Goal: Task Accomplishment & Management: Complete application form

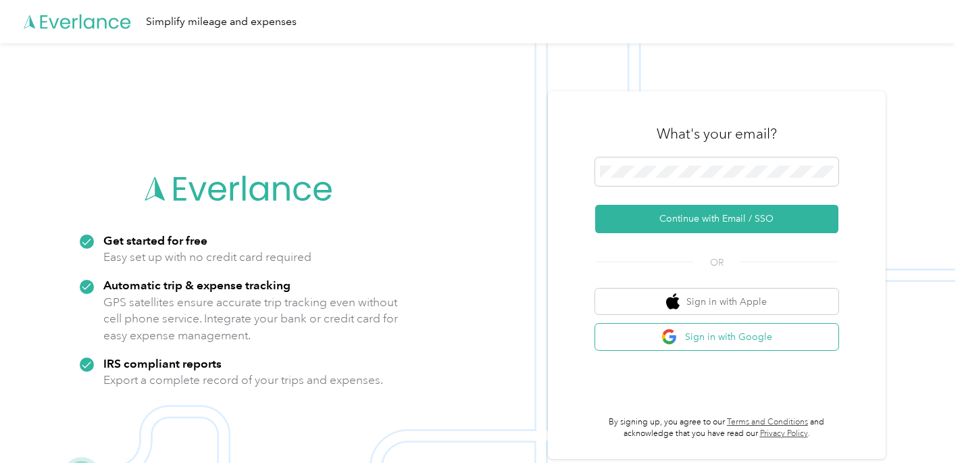
click at [727, 338] on button "Sign in with Google" at bounding box center [716, 337] width 243 height 26
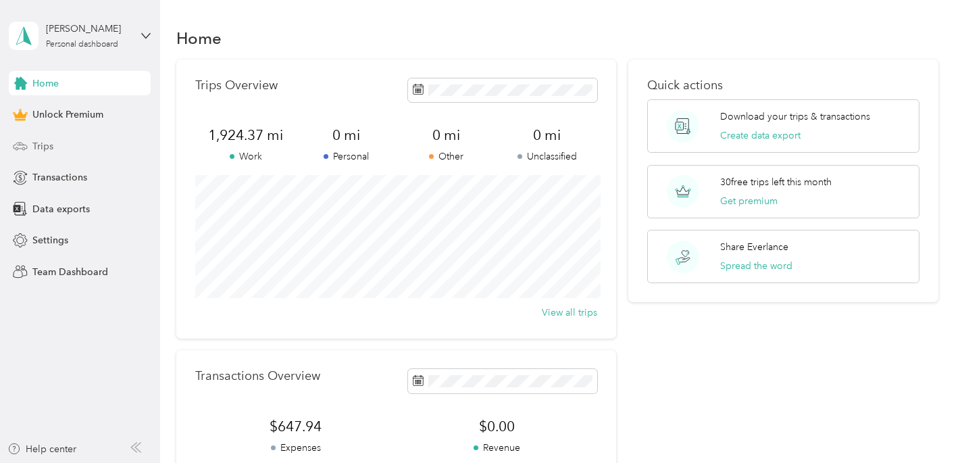
click at [45, 154] on div "Trips" at bounding box center [80, 146] width 142 height 24
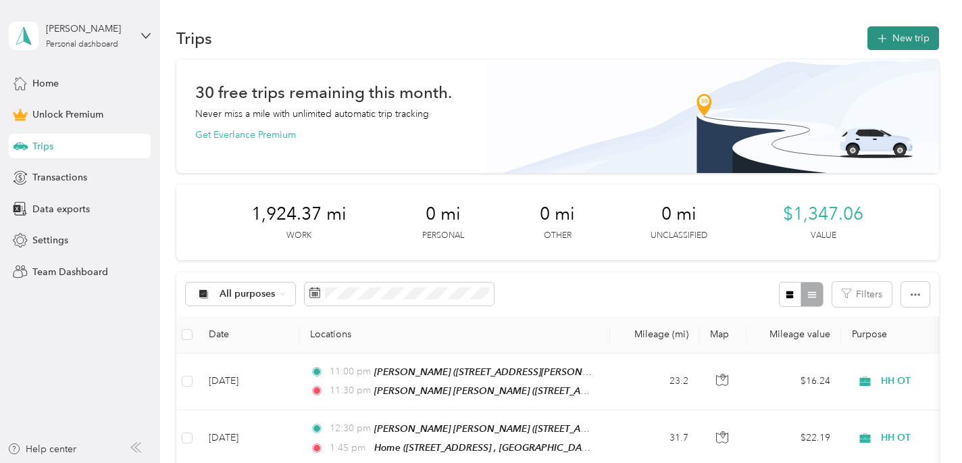
click at [909, 38] on button "New trip" at bounding box center [903, 38] width 72 height 24
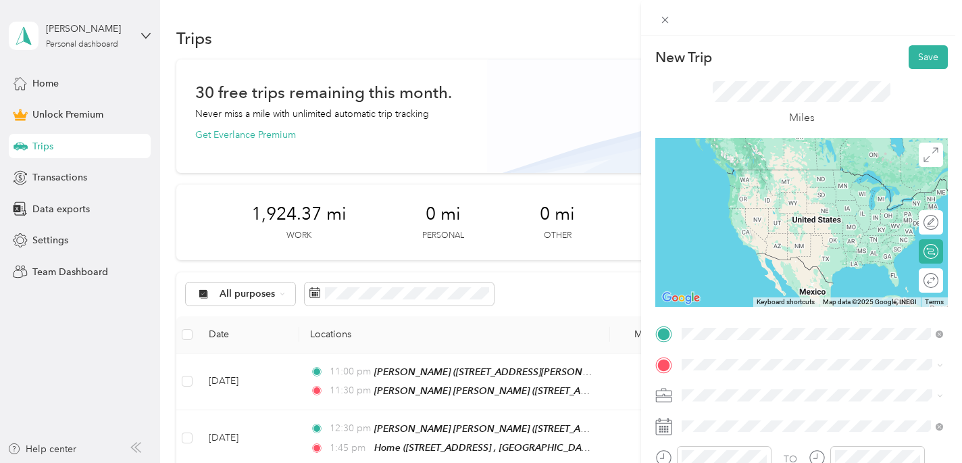
click at [792, 195] on div "Home [STREET_ADDRESS]" at bounding box center [822, 189] width 231 height 43
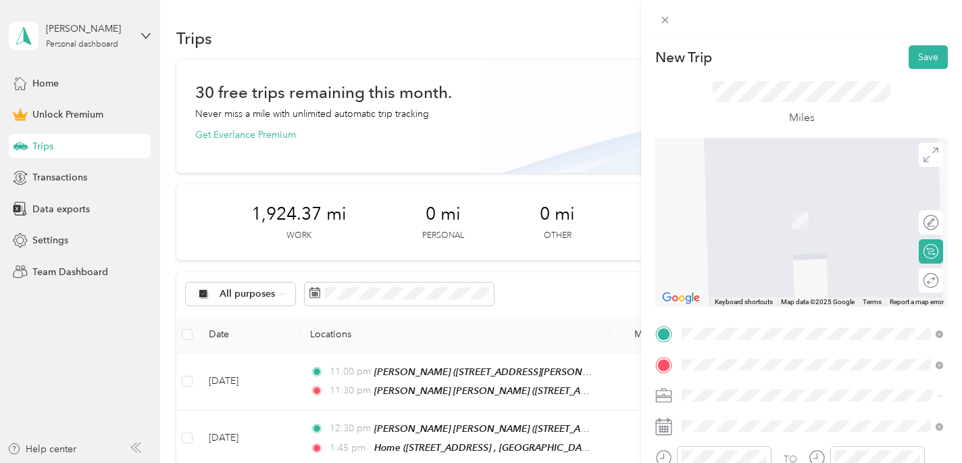
click at [792, 215] on span "[STREET_ADDRESS]" at bounding box center [750, 219] width 86 height 11
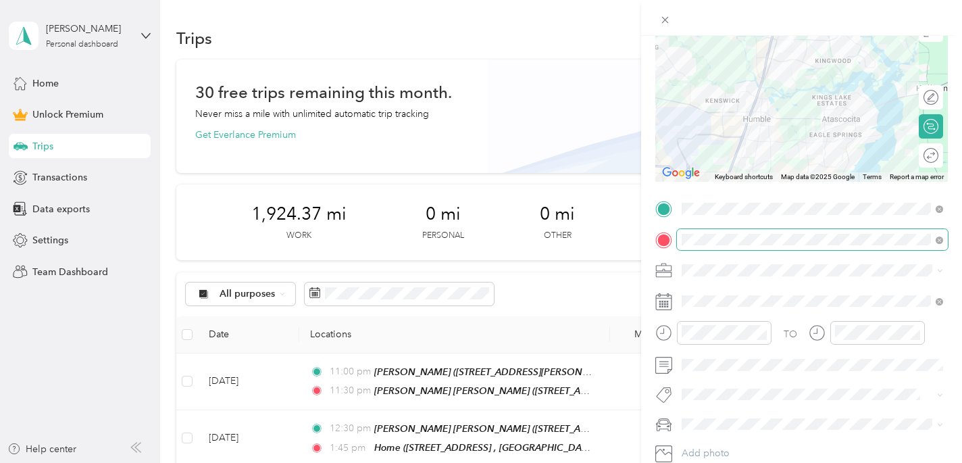
scroll to position [128, 0]
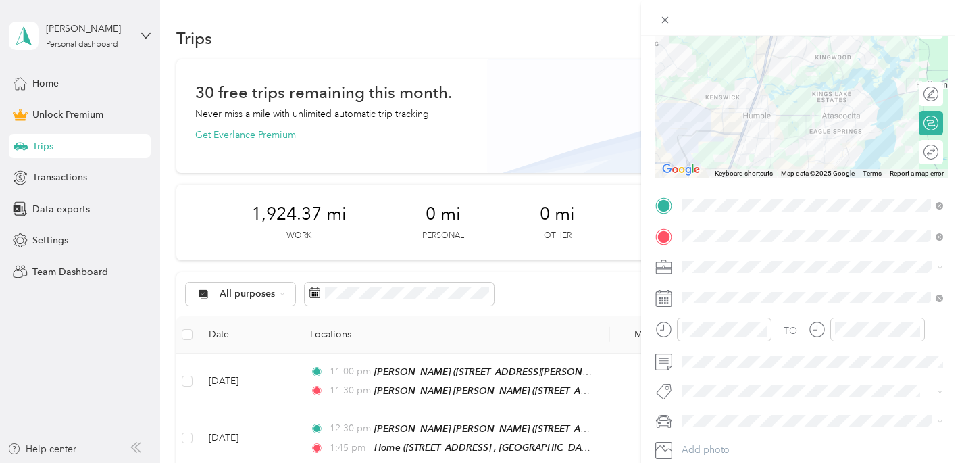
click at [799, 115] on div at bounding box center [801, 93] width 292 height 169
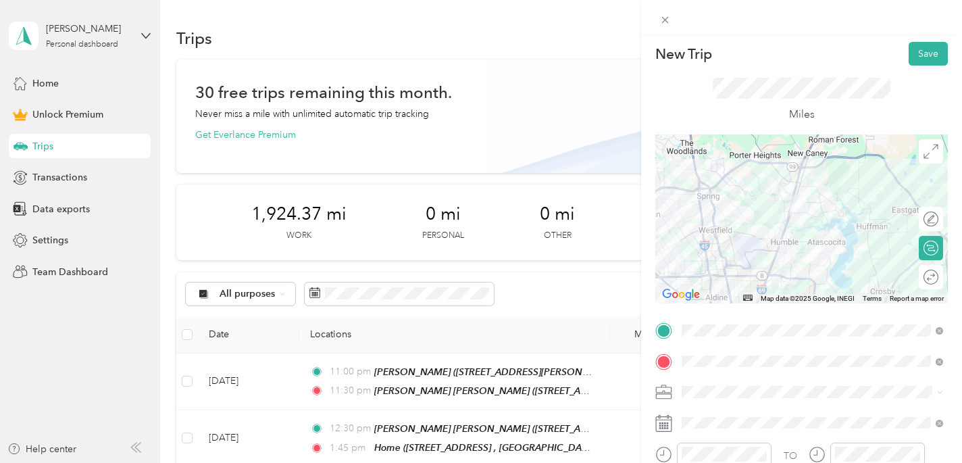
scroll to position [0, 0]
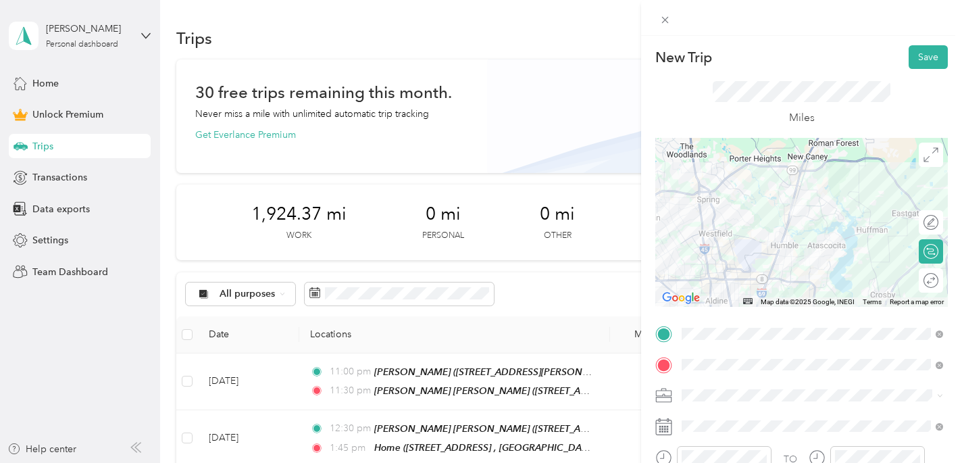
click at [784, 256] on div at bounding box center [801, 222] width 292 height 169
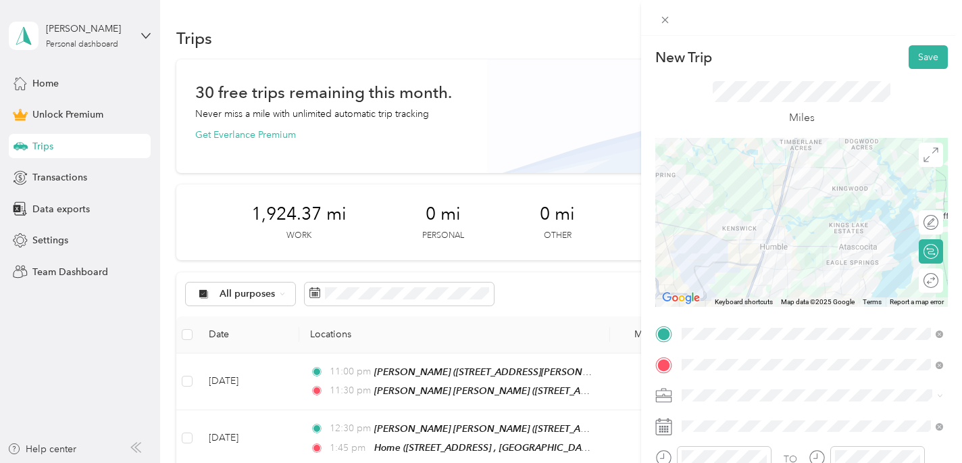
click at [794, 248] on div at bounding box center [801, 222] width 292 height 169
click at [805, 246] on div at bounding box center [801, 222] width 292 height 169
click at [937, 282] on div "Round trip" at bounding box center [931, 280] width 24 height 24
click at [930, 279] on div at bounding box center [924, 280] width 28 height 14
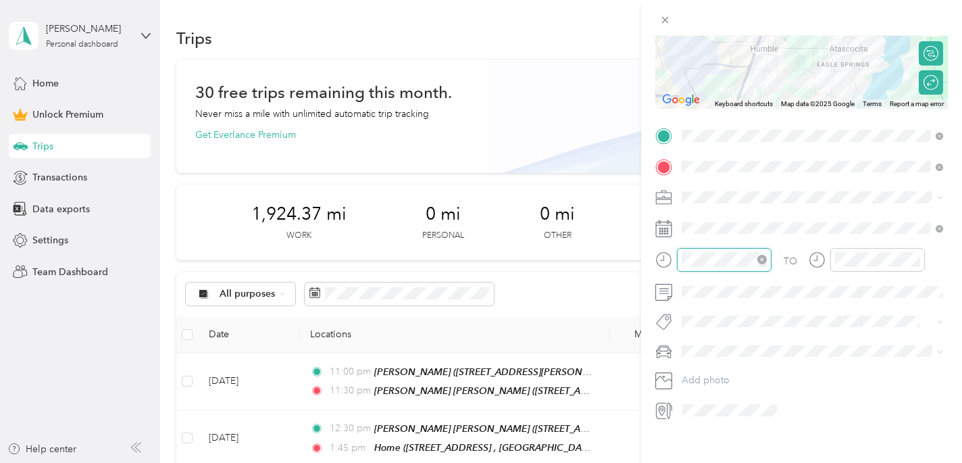
scroll to position [284, 0]
click at [698, 406] on div "08" at bounding box center [695, 404] width 32 height 19
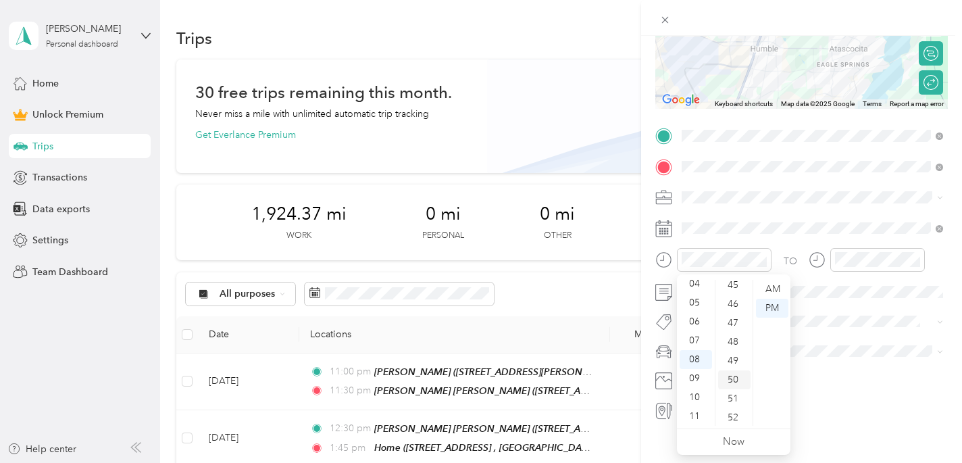
click at [733, 380] on div "50" at bounding box center [734, 379] width 32 height 19
click at [772, 287] on div "AM" at bounding box center [772, 289] width 32 height 19
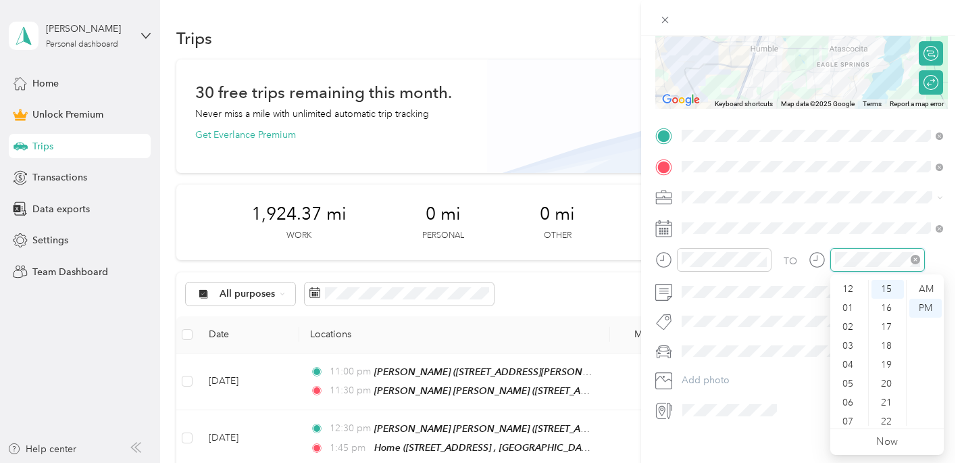
scroll to position [81, 0]
click at [853, 377] on div "09" at bounding box center [849, 378] width 32 height 19
click at [887, 353] on div "25" at bounding box center [887, 353] width 32 height 19
click at [936, 290] on div "AM" at bounding box center [925, 289] width 32 height 19
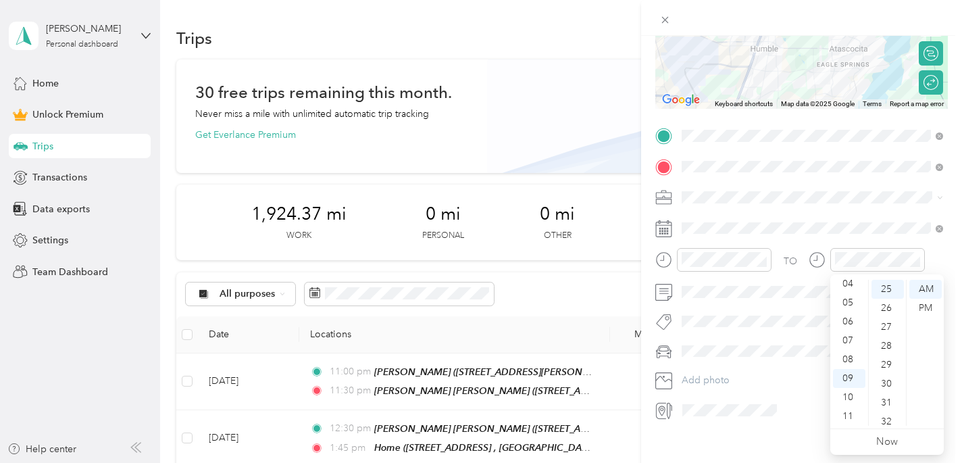
click at [894, 212] on div "TO Add photo" at bounding box center [801, 273] width 292 height 296
click at [728, 373] on span "[PERSON_NAME]’s Car" at bounding box center [735, 374] width 98 height 11
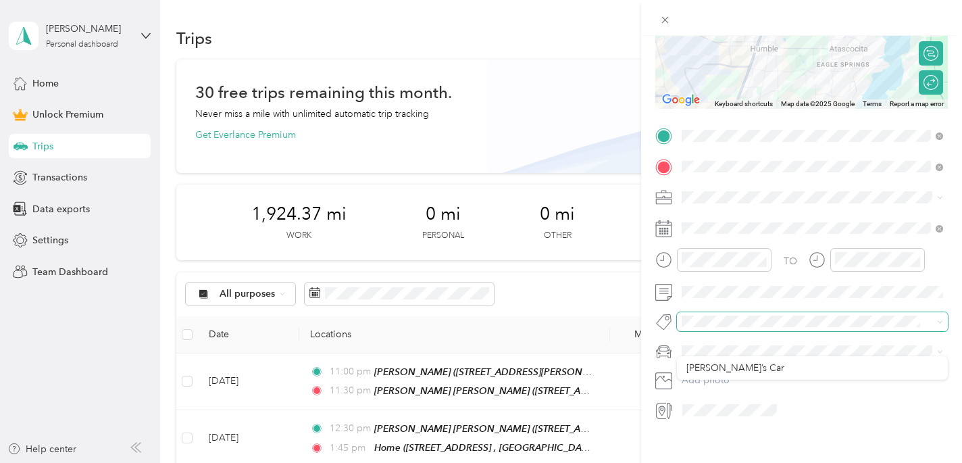
click at [728, 330] on span at bounding box center [812, 321] width 271 height 19
click at [726, 351] on li "Ot Session" at bounding box center [812, 339] width 271 height 26
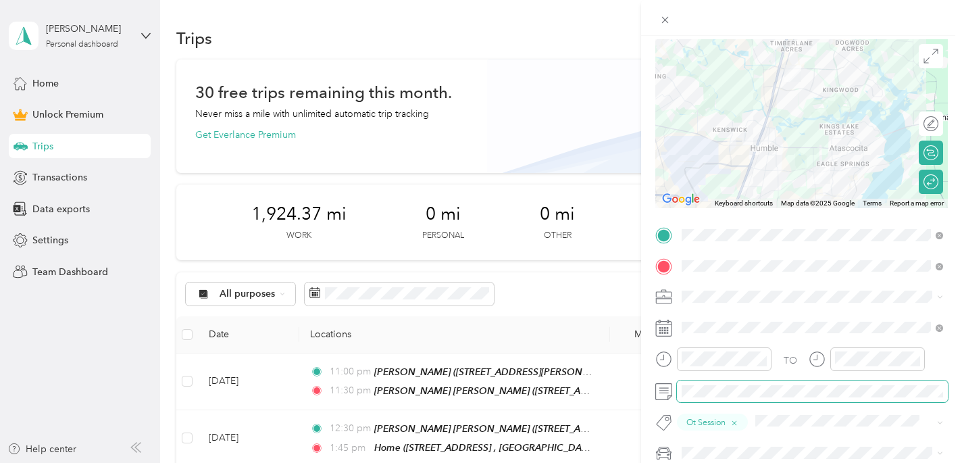
scroll to position [103, 0]
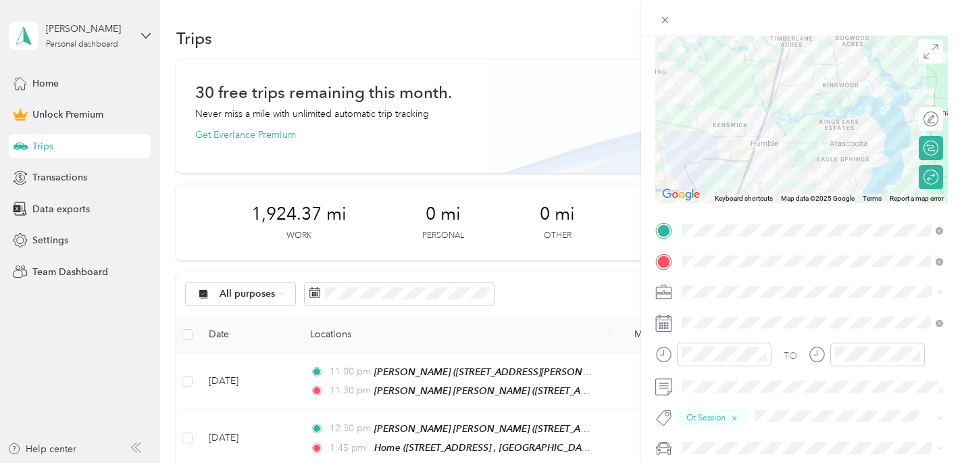
click at [850, 284] on span at bounding box center [812, 292] width 271 height 22
click at [743, 140] on li "HH OT" at bounding box center [812, 150] width 271 height 24
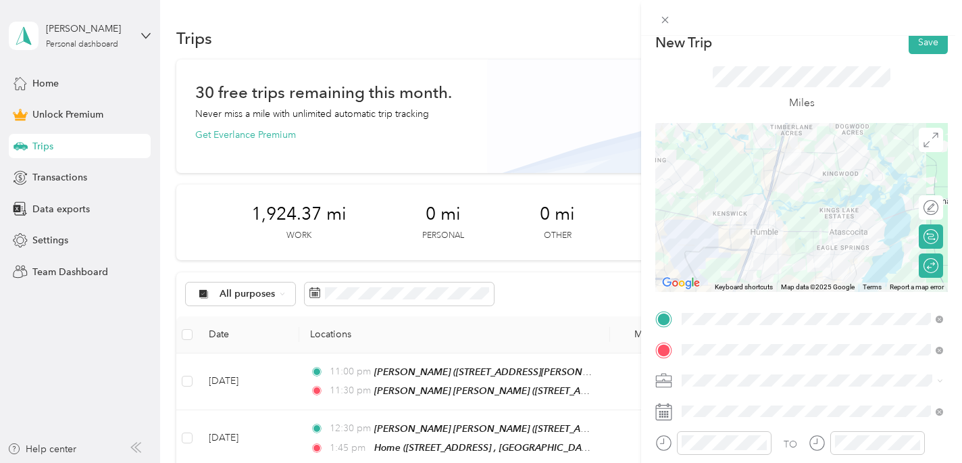
scroll to position [14, 0]
click at [931, 41] on button "Save" at bounding box center [927, 44] width 39 height 24
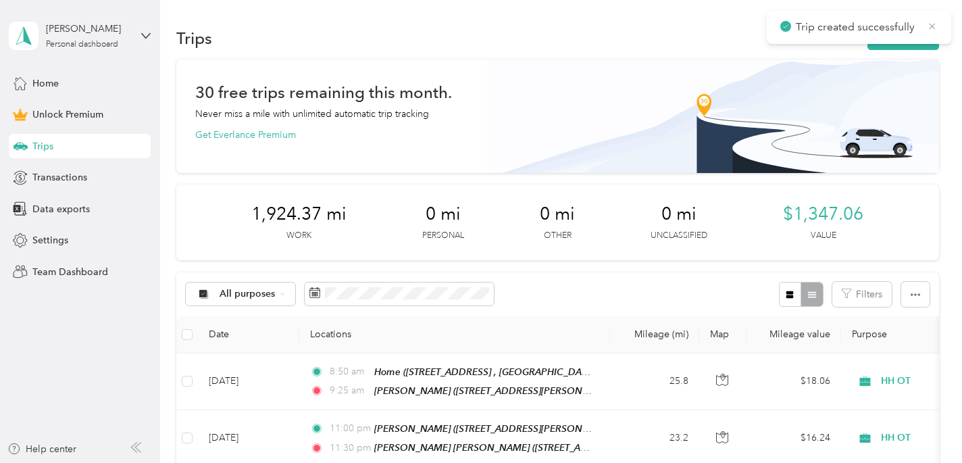
click at [935, 25] on icon at bounding box center [932, 26] width 11 height 12
click at [923, 36] on button "New trip" at bounding box center [903, 38] width 72 height 24
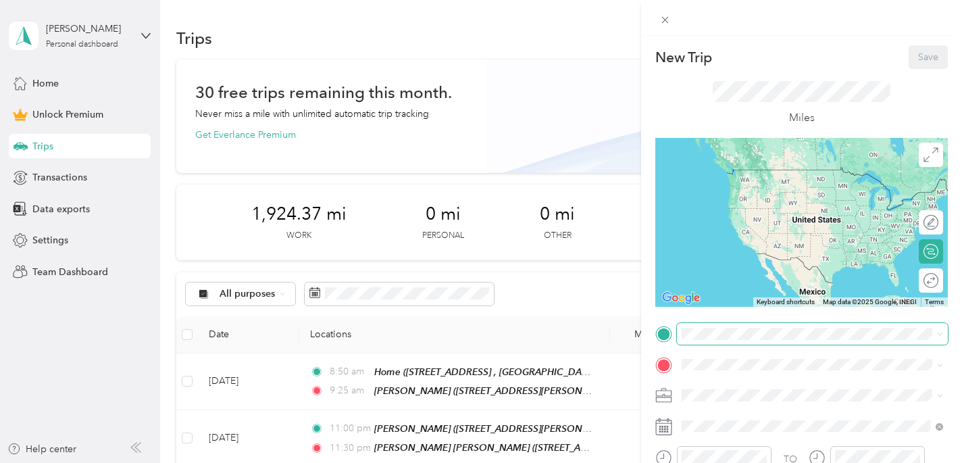
click at [738, 340] on span at bounding box center [812, 334] width 271 height 22
click at [772, 185] on span "[STREET_ADDRESS] , [GEOGRAPHIC_DATA], [GEOGRAPHIC_DATA], [GEOGRAPHIC_DATA]" at bounding box center [807, 197] width 200 height 26
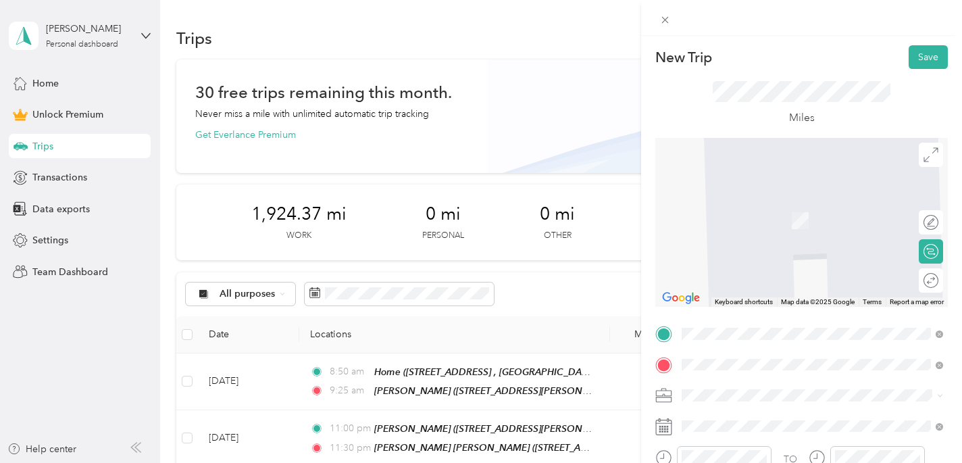
click at [756, 279] on span "[STREET_ADDRESS] , 77016, [GEOGRAPHIC_DATA], [GEOGRAPHIC_DATA], [GEOGRAPHIC_DAT…" at bounding box center [820, 270] width 226 height 26
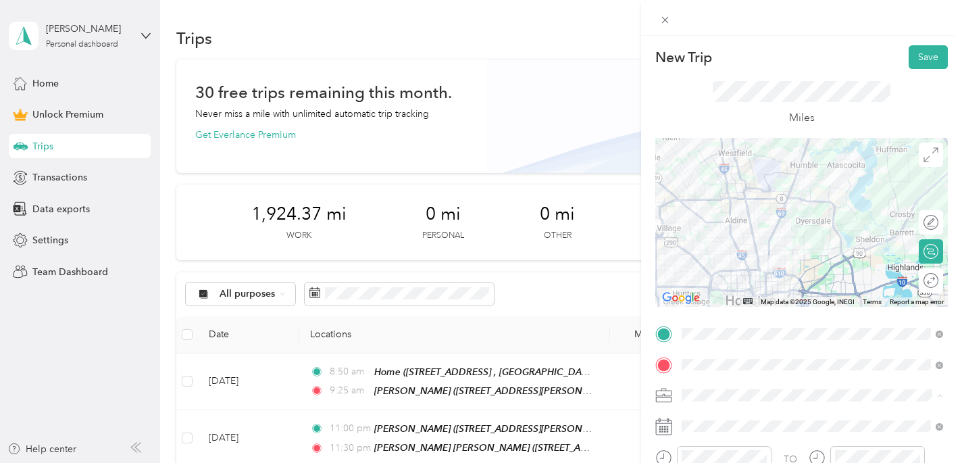
click at [746, 258] on li "HH OT" at bounding box center [812, 253] width 271 height 24
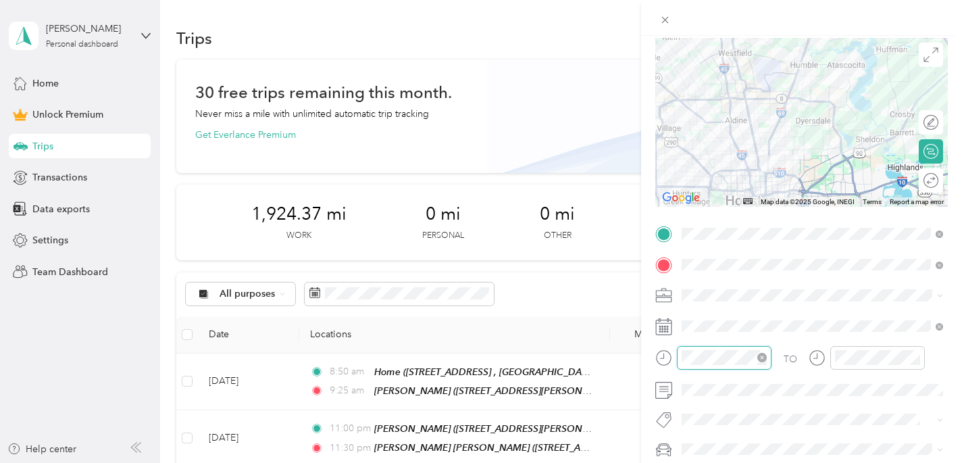
scroll to position [303, 0]
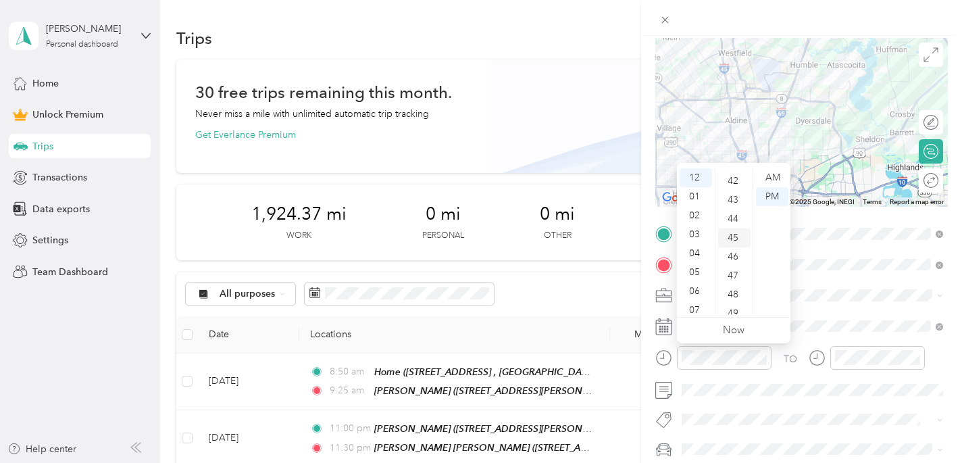
click at [740, 244] on div "45" at bounding box center [734, 237] width 32 height 19
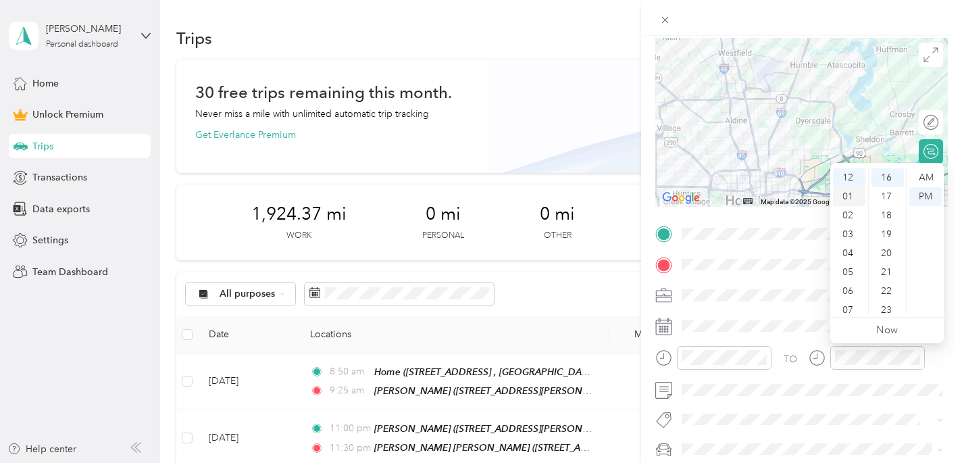
click at [855, 193] on div "01" at bounding box center [849, 196] width 32 height 19
click at [885, 253] on div "20" at bounding box center [887, 253] width 32 height 19
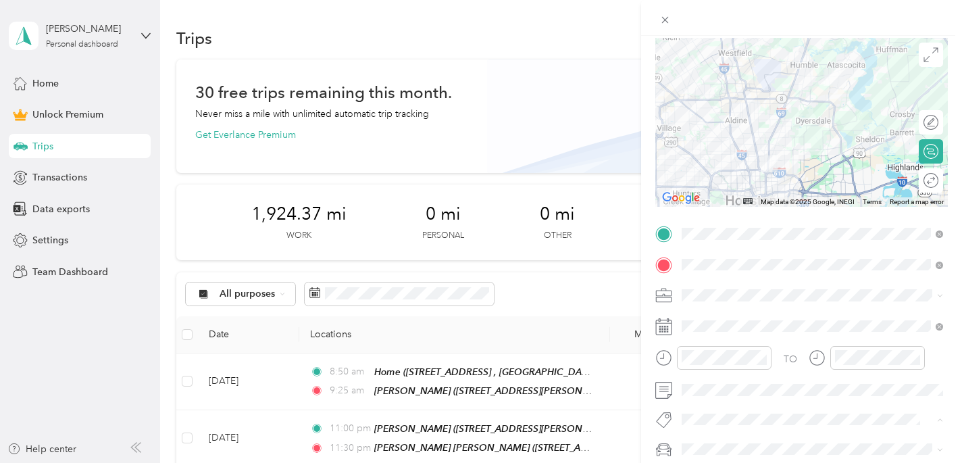
click at [728, 438] on span "Ot Session" at bounding box center [715, 443] width 39 height 12
click at [743, 427] on div "[PERSON_NAME]’s Car" at bounding box center [812, 427] width 252 height 14
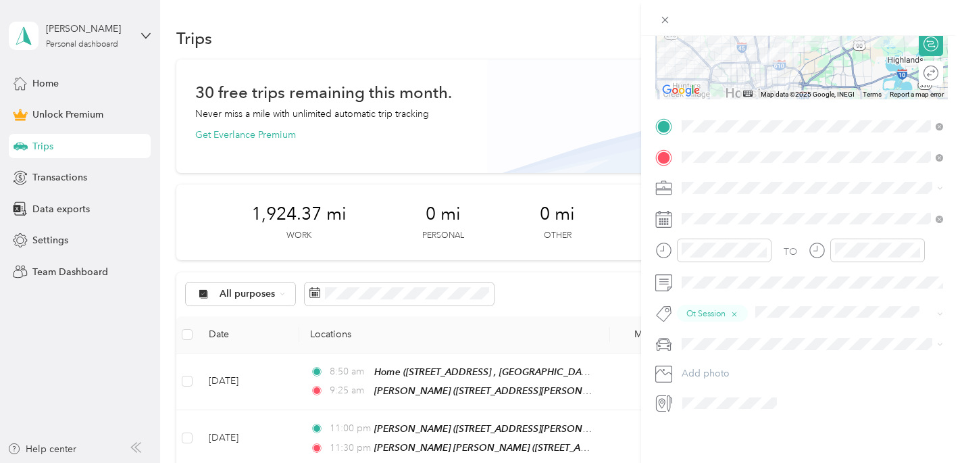
scroll to position [0, 0]
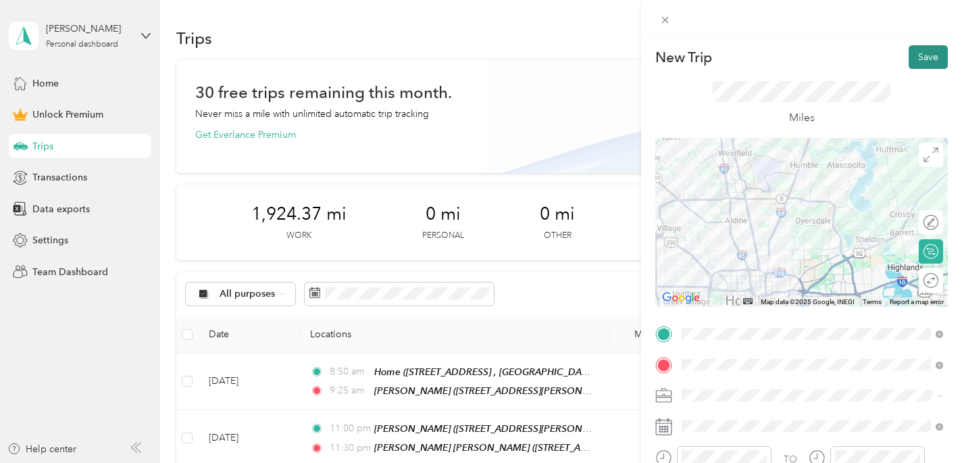
click at [921, 51] on button "Save" at bounding box center [927, 57] width 39 height 24
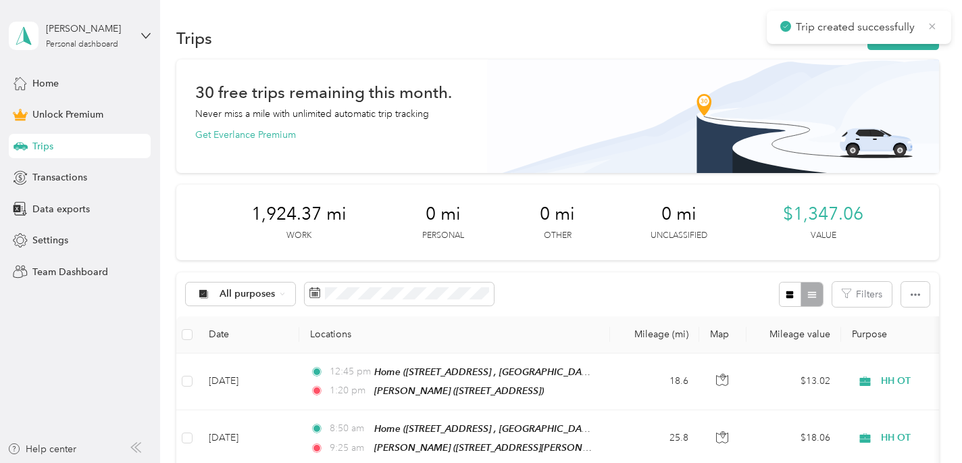
click at [936, 25] on icon at bounding box center [932, 26] width 11 height 12
click at [908, 38] on button "New trip" at bounding box center [903, 38] width 72 height 24
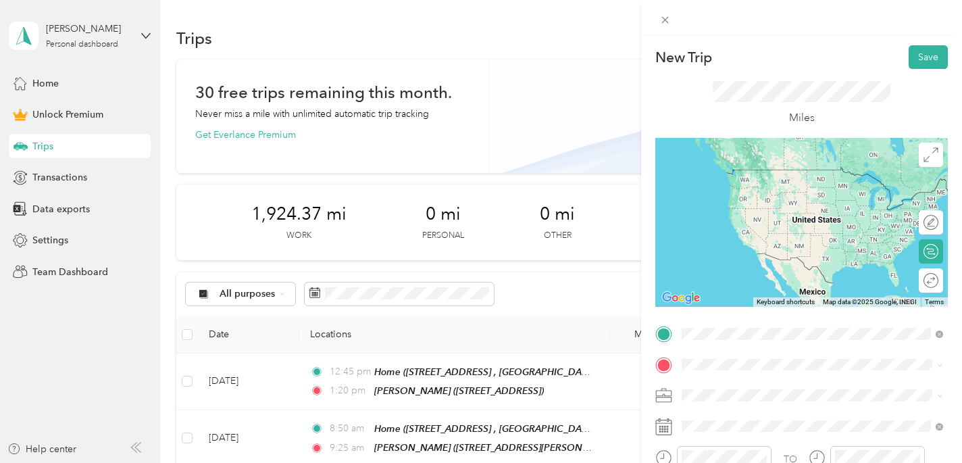
click at [773, 223] on div "[PERSON_NAME]" at bounding box center [822, 217] width 231 height 12
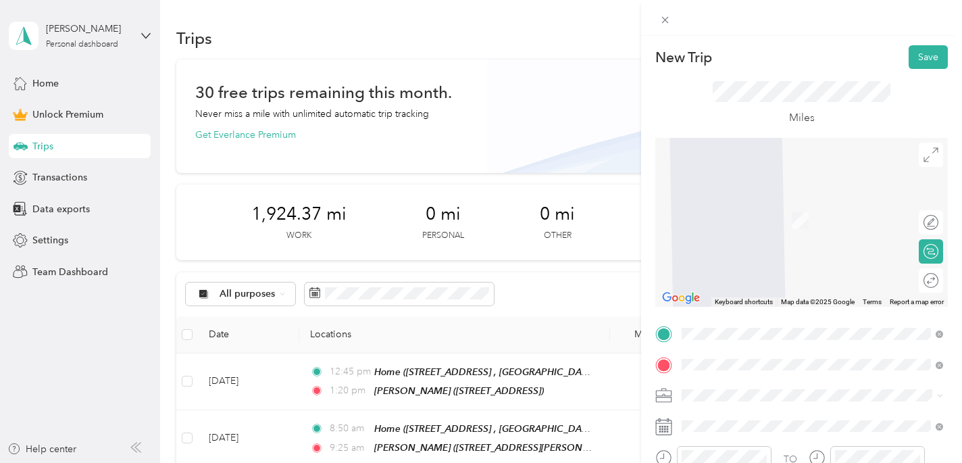
click at [760, 233] on span "[STREET_ADDRESS] , 77346, [GEOGRAPHIC_DATA], [GEOGRAPHIC_DATA], [GEOGRAPHIC_DAT…" at bounding box center [820, 227] width 226 height 26
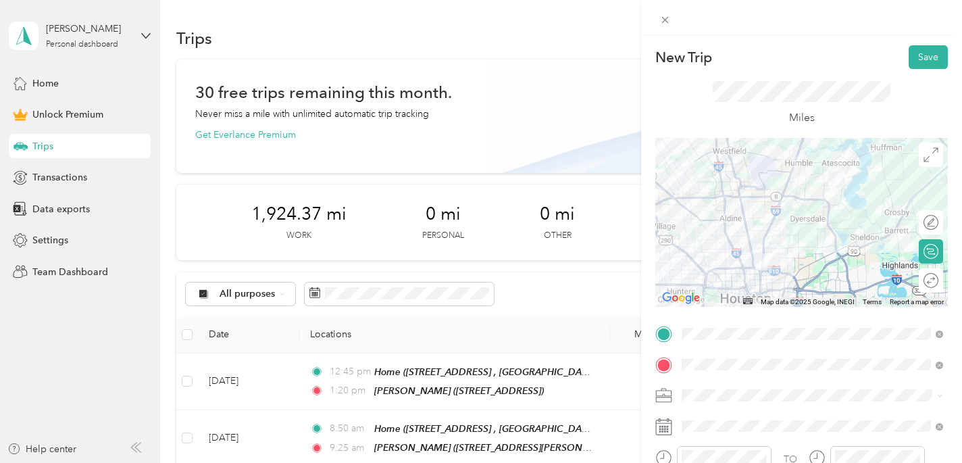
click at [800, 175] on div at bounding box center [801, 222] width 292 height 169
click at [802, 173] on div at bounding box center [801, 222] width 292 height 169
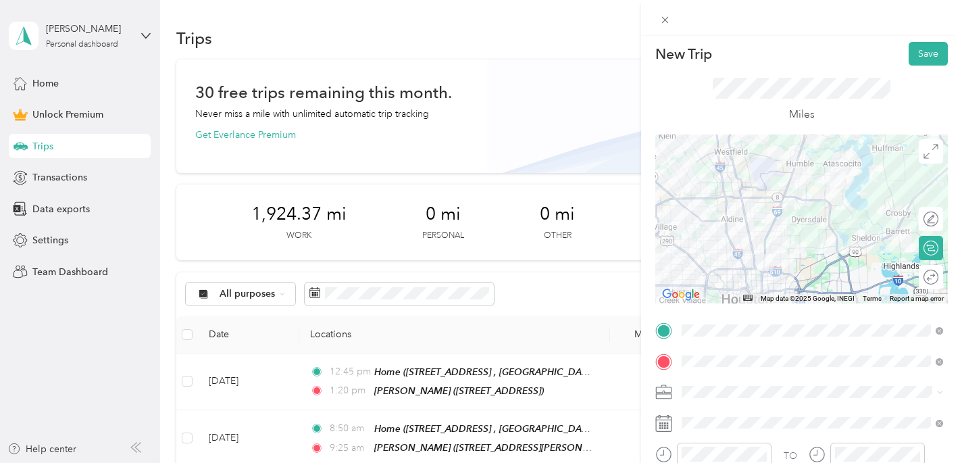
scroll to position [5, 0]
click at [821, 205] on div at bounding box center [801, 217] width 292 height 169
click at [821, 198] on div at bounding box center [801, 217] width 292 height 169
click at [746, 249] on div "HH OT" at bounding box center [812, 248] width 252 height 14
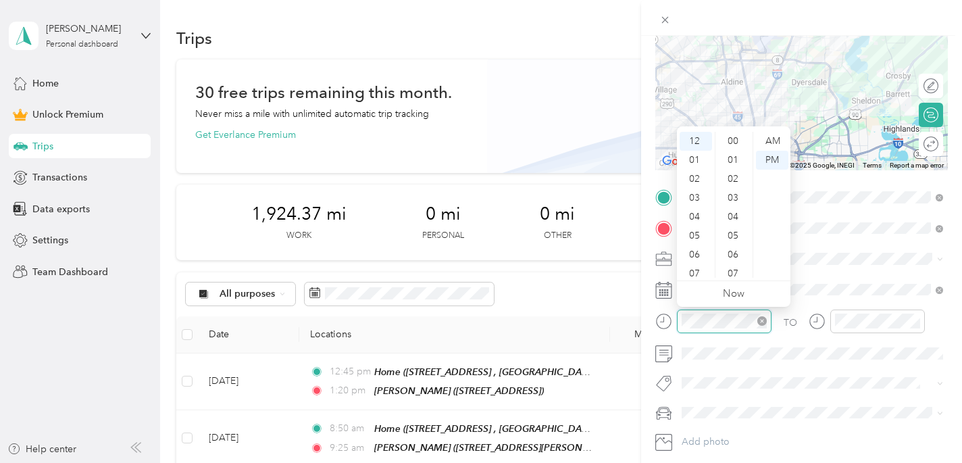
scroll to position [303, 0]
click at [703, 172] on div "02" at bounding box center [695, 179] width 32 height 19
click at [732, 220] on div "30" at bounding box center [734, 220] width 32 height 19
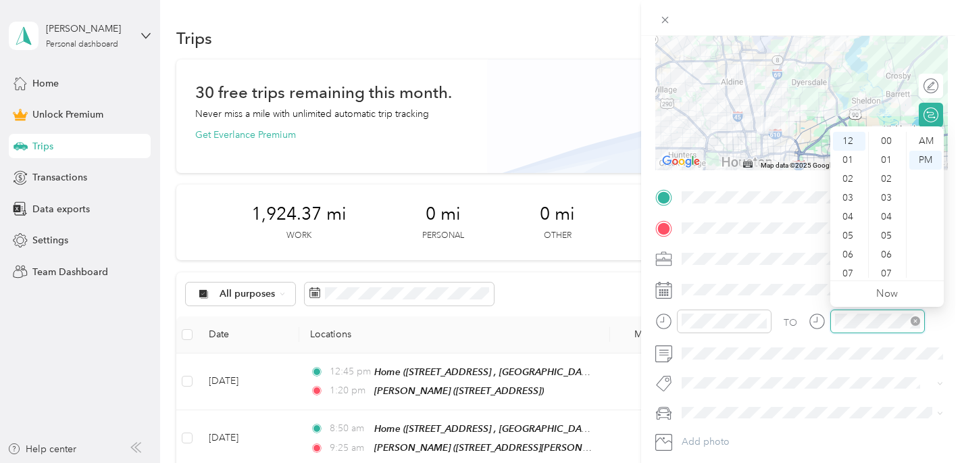
scroll to position [303, 0]
click at [852, 202] on div "03" at bounding box center [849, 197] width 32 height 19
click at [886, 140] on div "00" at bounding box center [887, 141] width 32 height 19
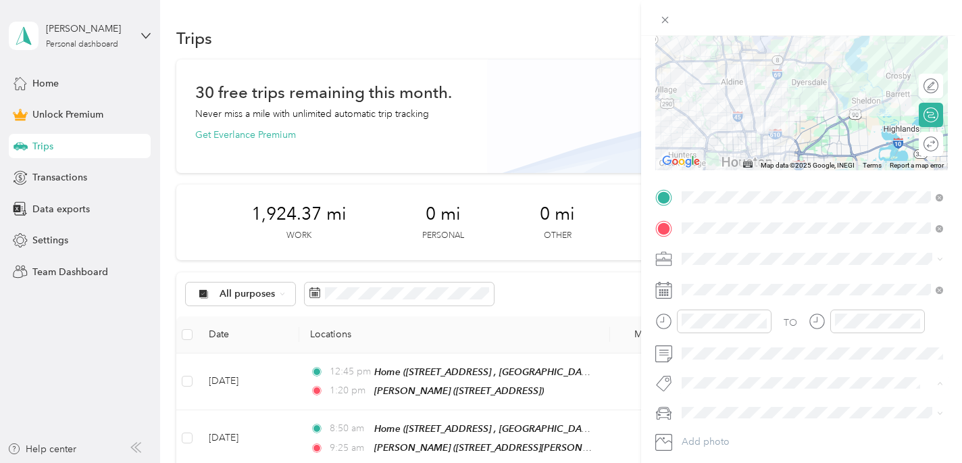
click at [740, 405] on button "Ot Session" at bounding box center [715, 406] width 58 height 17
click at [729, 442] on li "[PERSON_NAME]’s Car" at bounding box center [812, 439] width 271 height 24
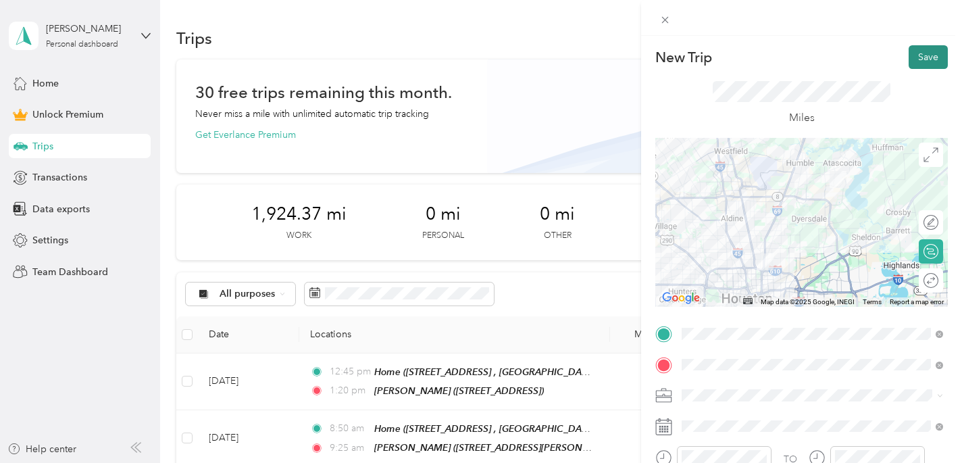
click at [925, 59] on button "Save" at bounding box center [927, 57] width 39 height 24
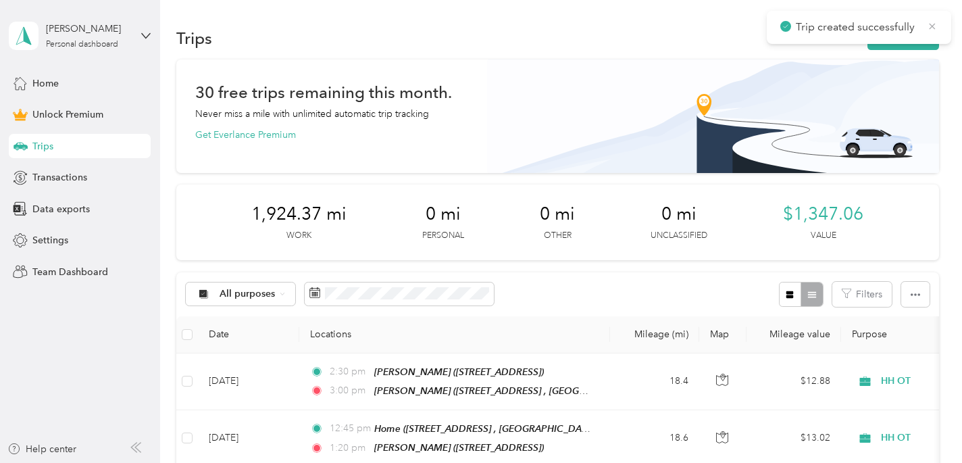
click at [933, 23] on icon at bounding box center [932, 26] width 11 height 12
click at [923, 41] on button "New trip" at bounding box center [903, 38] width 72 height 24
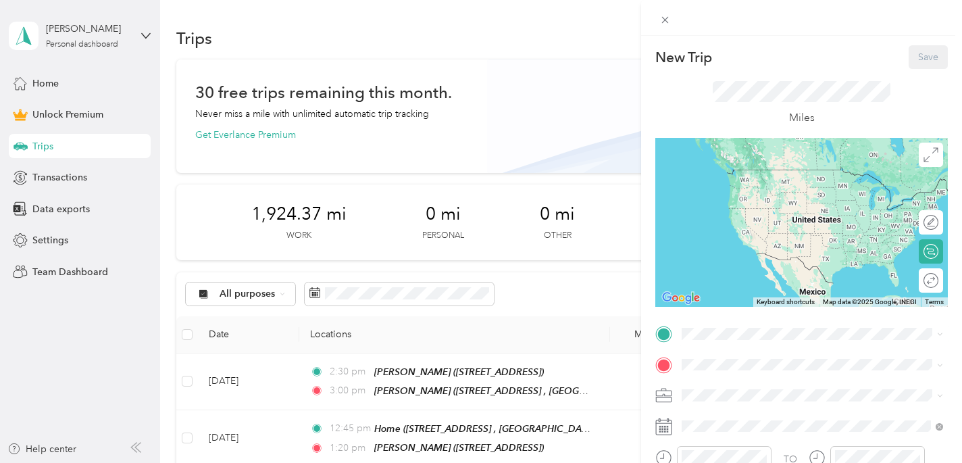
click at [745, 229] on div "[PERSON_NAME]" at bounding box center [822, 229] width 231 height 12
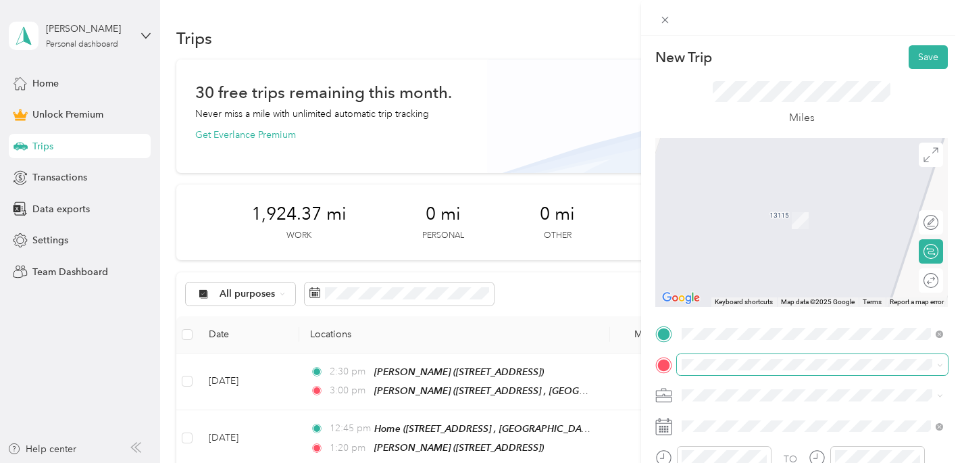
click at [725, 355] on span at bounding box center [812, 365] width 271 height 22
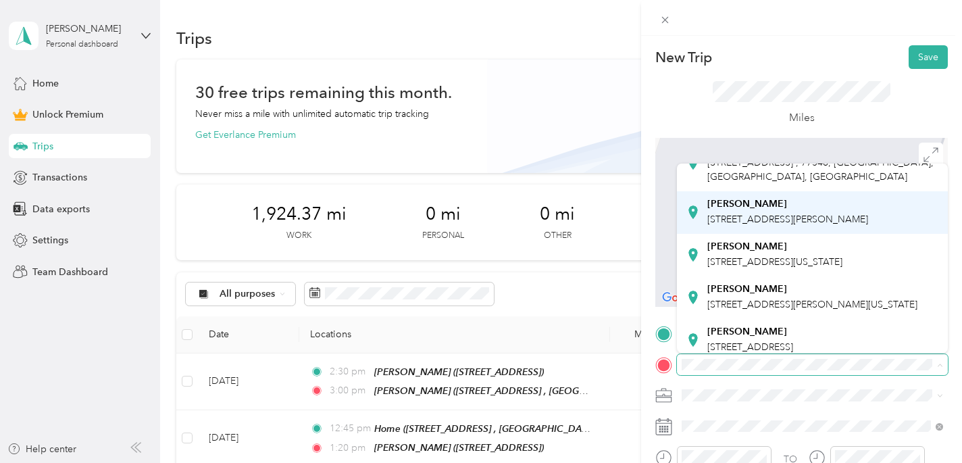
scroll to position [117, 0]
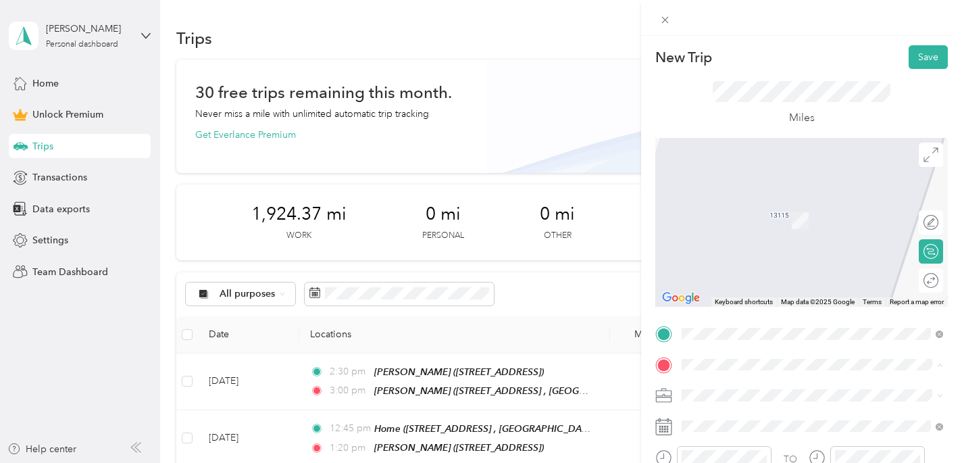
click at [755, 265] on span "[STREET_ADDRESS][US_STATE]" at bounding box center [774, 258] width 135 height 11
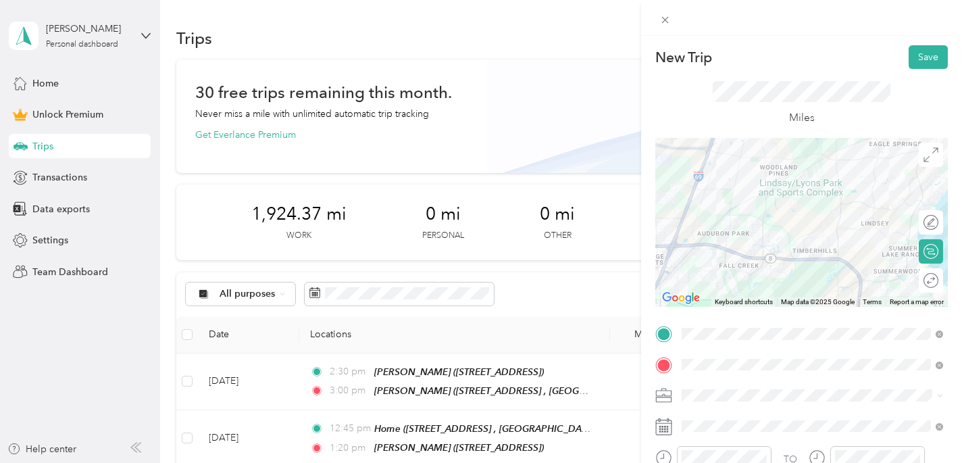
click at [745, 254] on div "HH OT" at bounding box center [812, 253] width 252 height 14
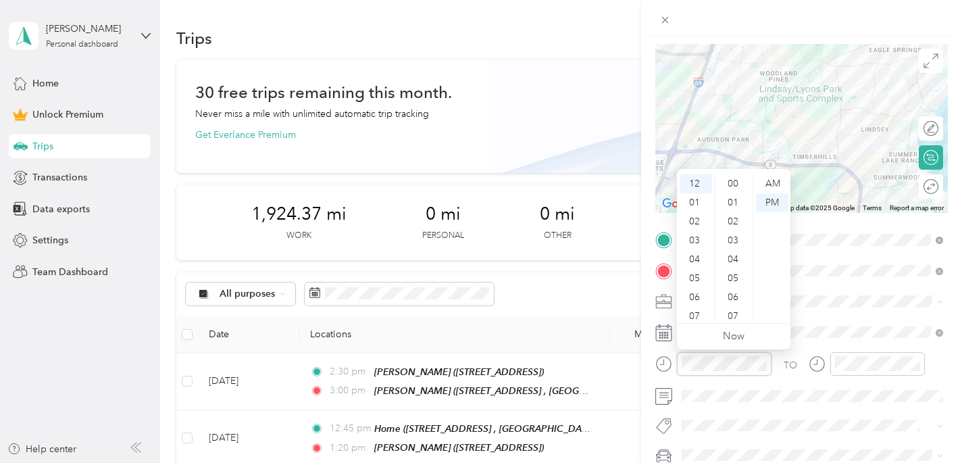
scroll to position [340, 0]
click at [700, 261] on div "04" at bounding box center [695, 259] width 32 height 19
click at [736, 178] on div "00" at bounding box center [734, 183] width 32 height 19
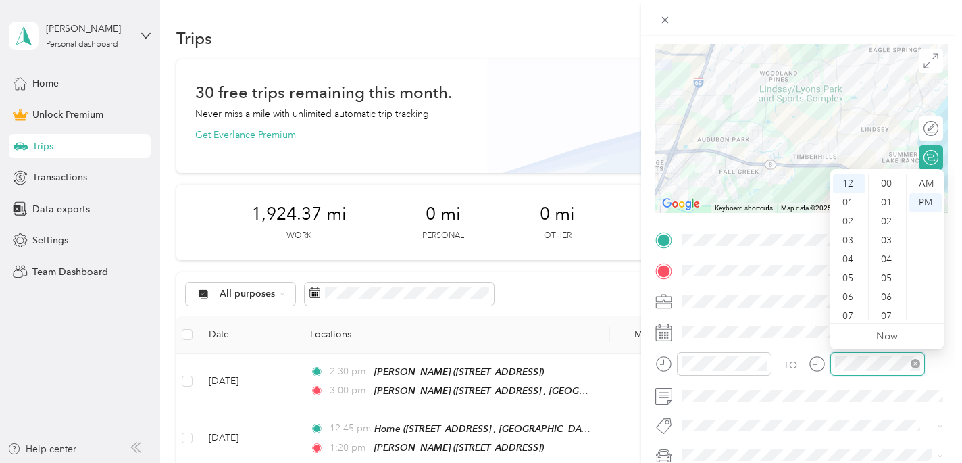
scroll to position [340, 0]
click at [848, 260] on div "04" at bounding box center [849, 259] width 32 height 19
click at [887, 209] on div "30" at bounding box center [887, 212] width 32 height 19
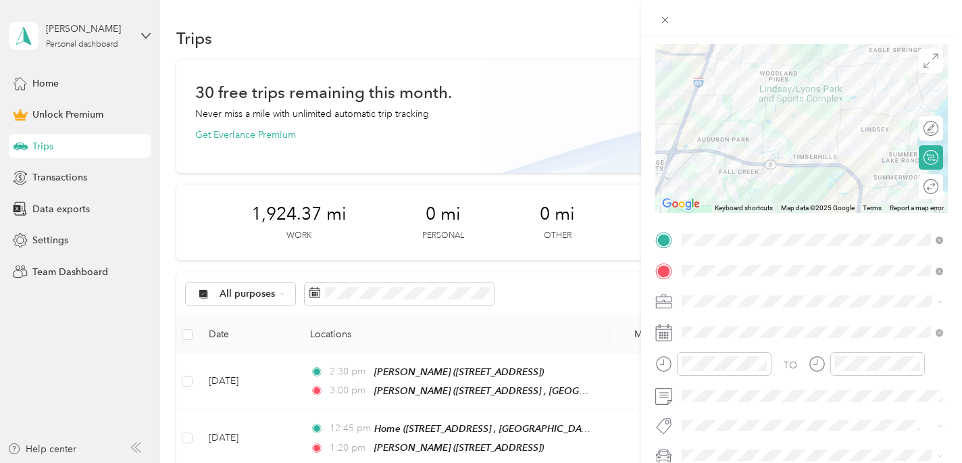
click at [724, 446] on span "Ot Session" at bounding box center [715, 444] width 39 height 12
click at [724, 438] on li "[PERSON_NAME]’s Car" at bounding box center [812, 433] width 271 height 24
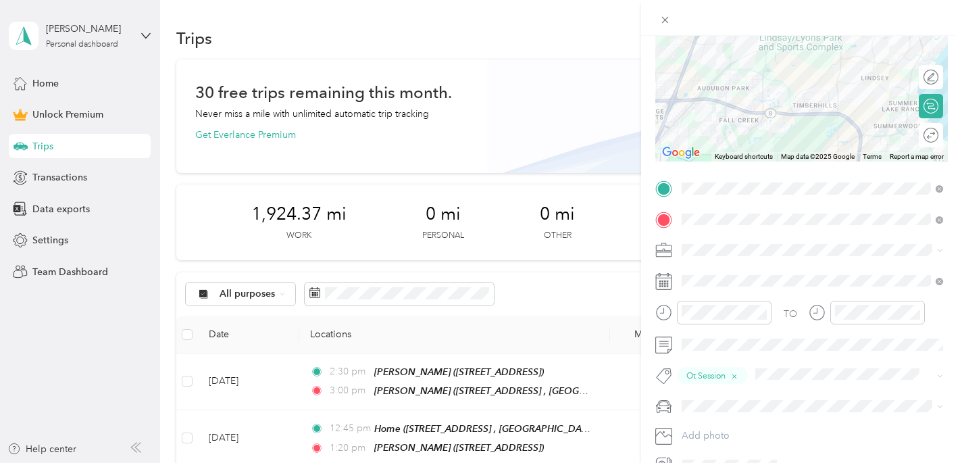
scroll to position [0, 0]
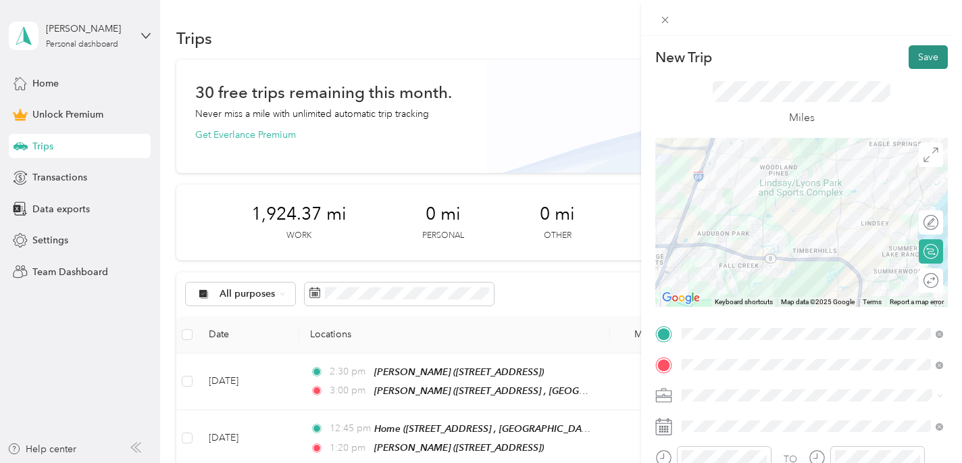
click at [935, 56] on button "Save" at bounding box center [927, 57] width 39 height 24
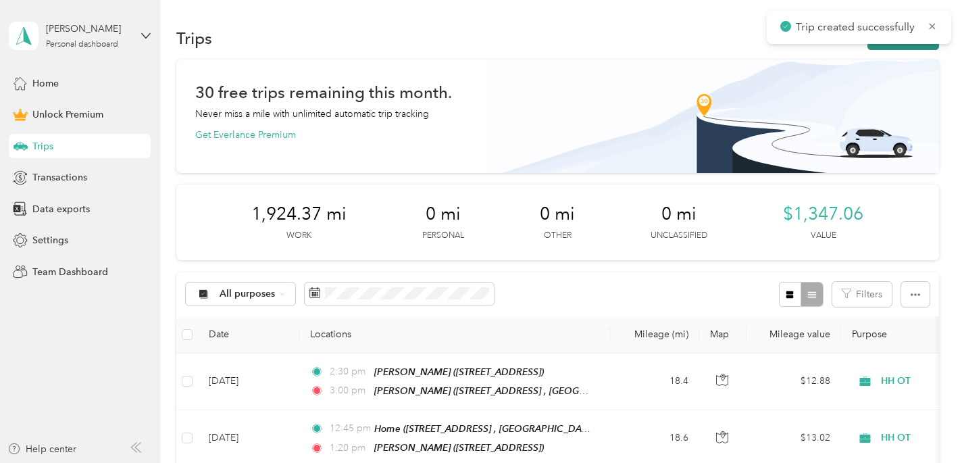
click at [927, 43] on button "New trip" at bounding box center [903, 38] width 72 height 24
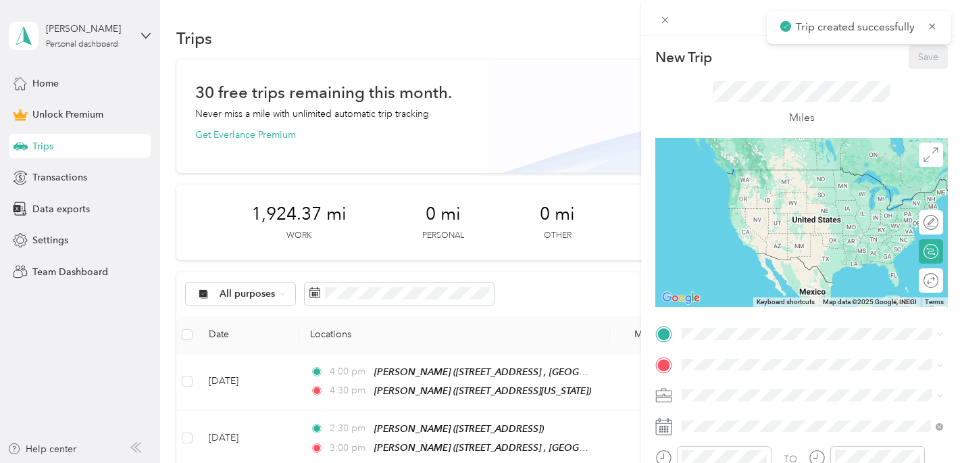
click at [721, 346] on div "TO Add photo" at bounding box center [801, 471] width 292 height 296
click at [748, 171] on div "[PERSON_NAME]" at bounding box center [774, 174] width 135 height 12
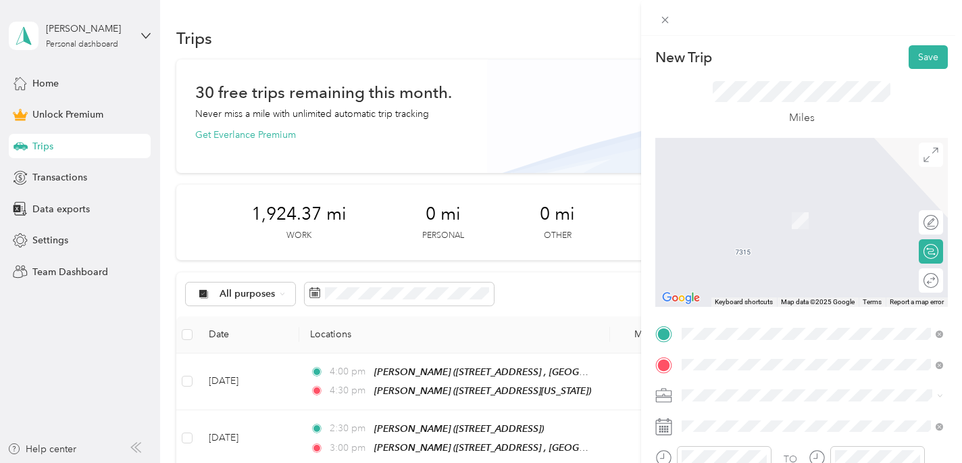
click at [752, 212] on div "Home [STREET_ADDRESS]" at bounding box center [822, 220] width 231 height 43
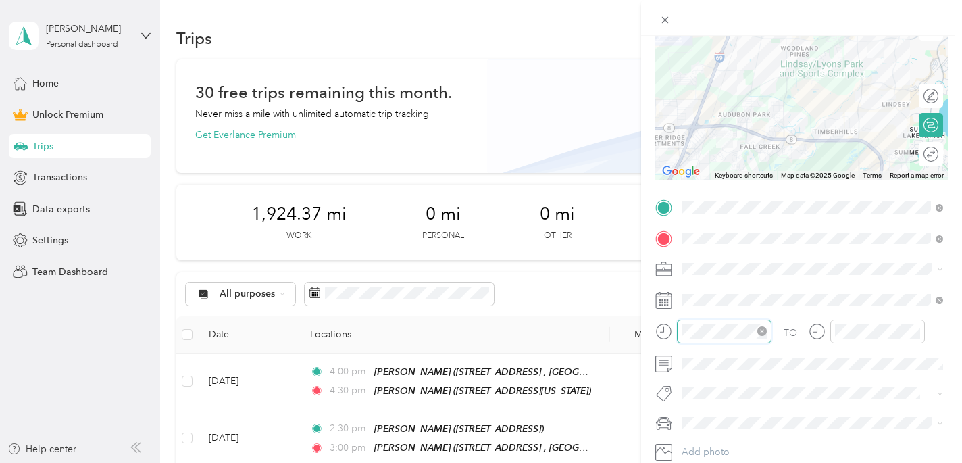
scroll to position [359, 0]
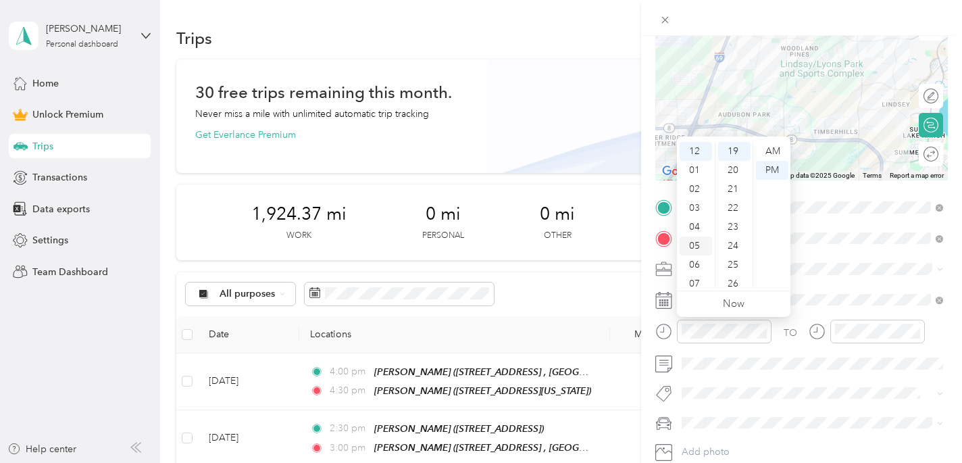
click at [695, 249] on div "05" at bounding box center [695, 245] width 32 height 19
click at [733, 176] on div "45" at bounding box center [734, 178] width 32 height 19
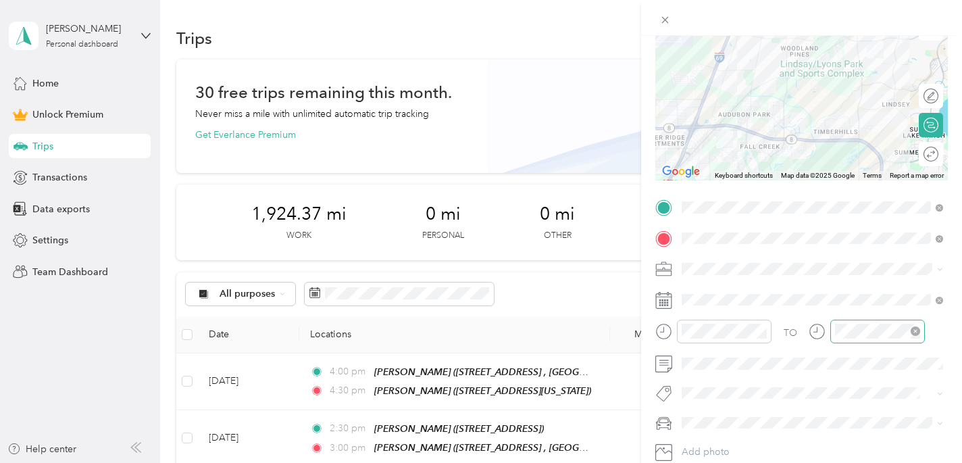
click at [833, 326] on div at bounding box center [877, 331] width 95 height 24
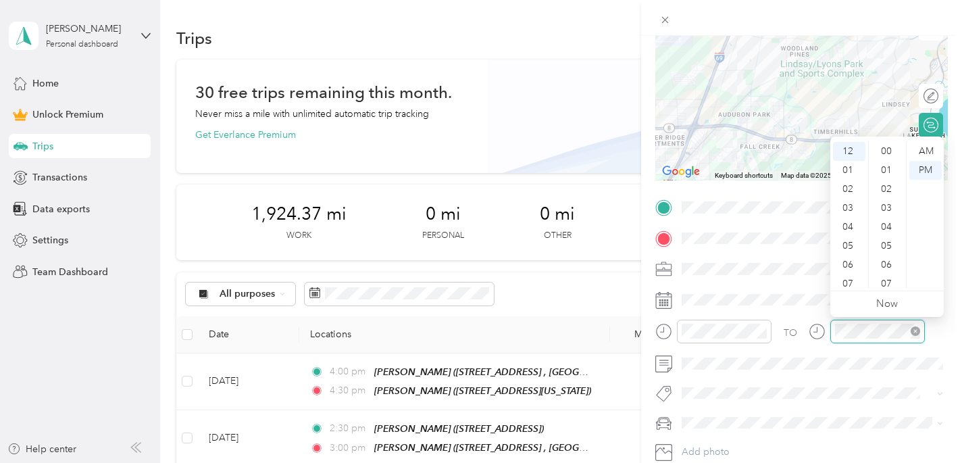
scroll to position [359, 0]
click at [833, 326] on div at bounding box center [877, 331] width 95 height 24
click at [850, 259] on div "06" at bounding box center [849, 264] width 32 height 19
click at [886, 249] on div "10" at bounding box center [887, 245] width 32 height 19
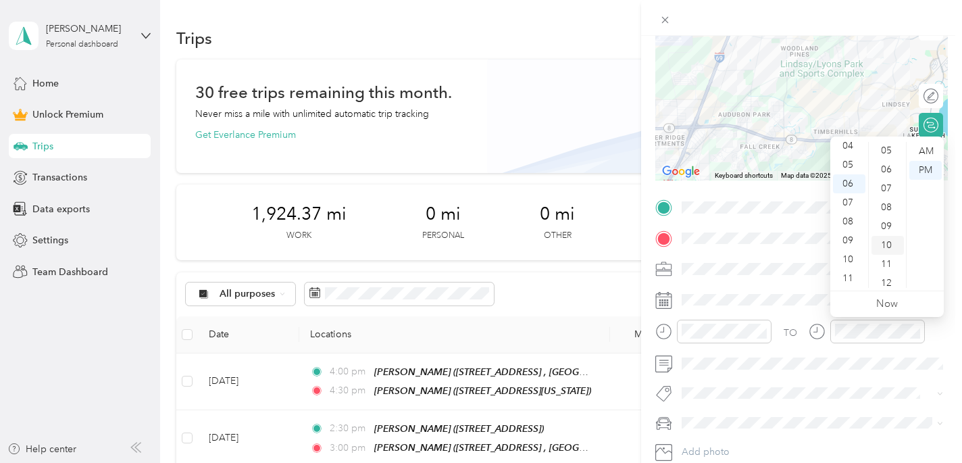
scroll to position [189, 0]
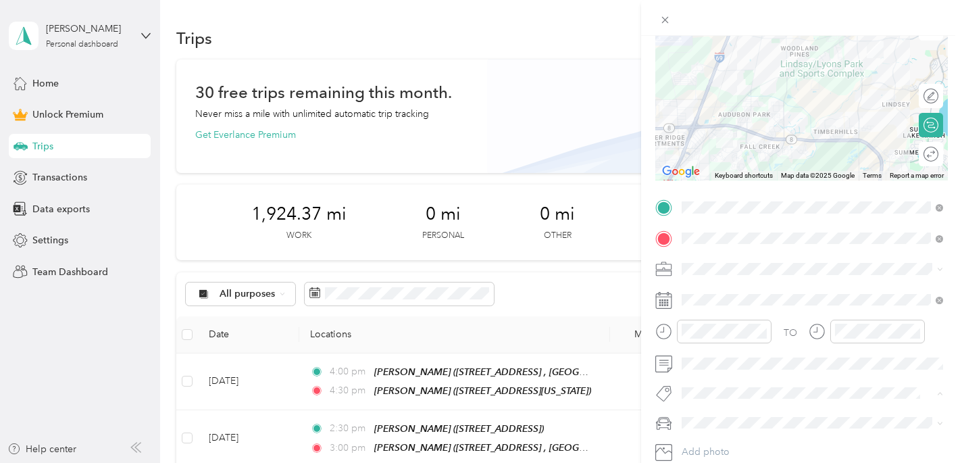
click at [769, 423] on li "Ot Session" at bounding box center [812, 417] width 271 height 26
click at [728, 448] on span "[PERSON_NAME]’s Car" at bounding box center [735, 445] width 98 height 11
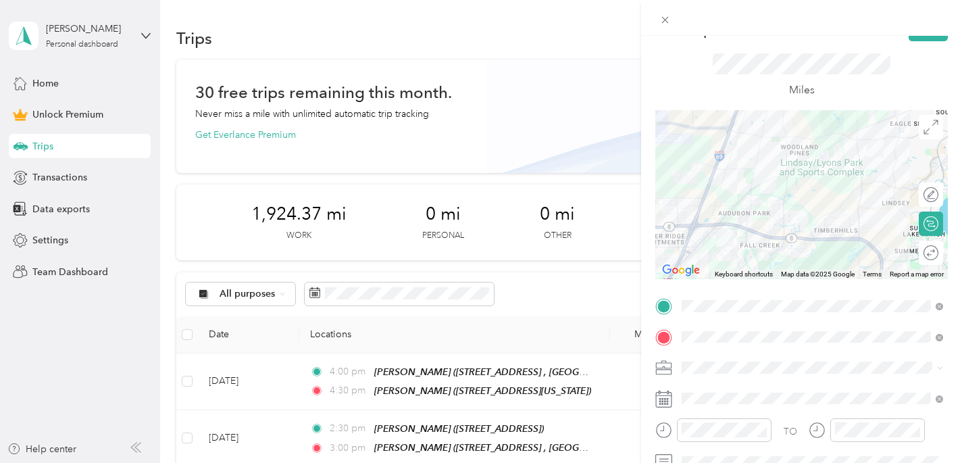
scroll to position [0, 0]
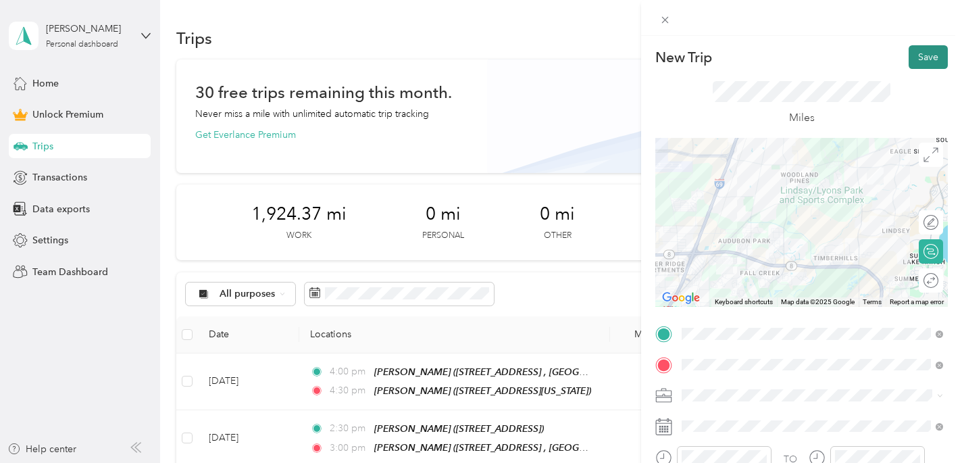
click at [930, 51] on button "Save" at bounding box center [927, 57] width 39 height 24
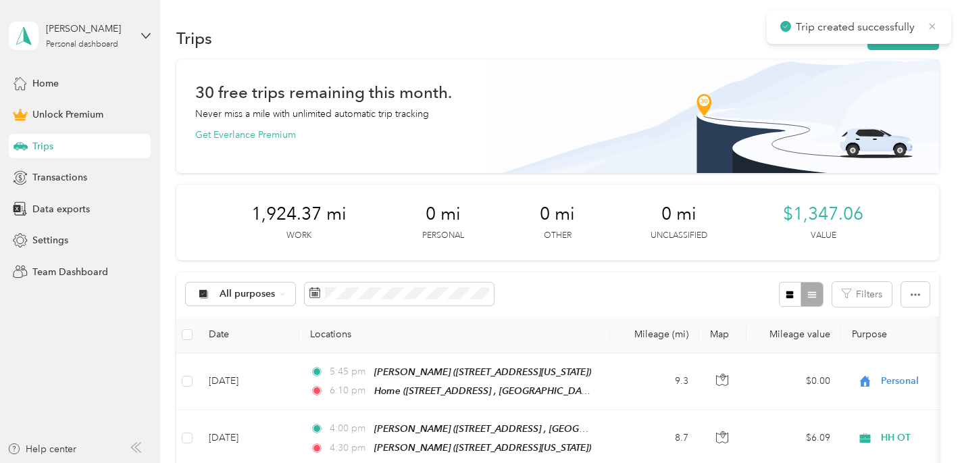
click at [933, 22] on icon at bounding box center [932, 26] width 11 height 12
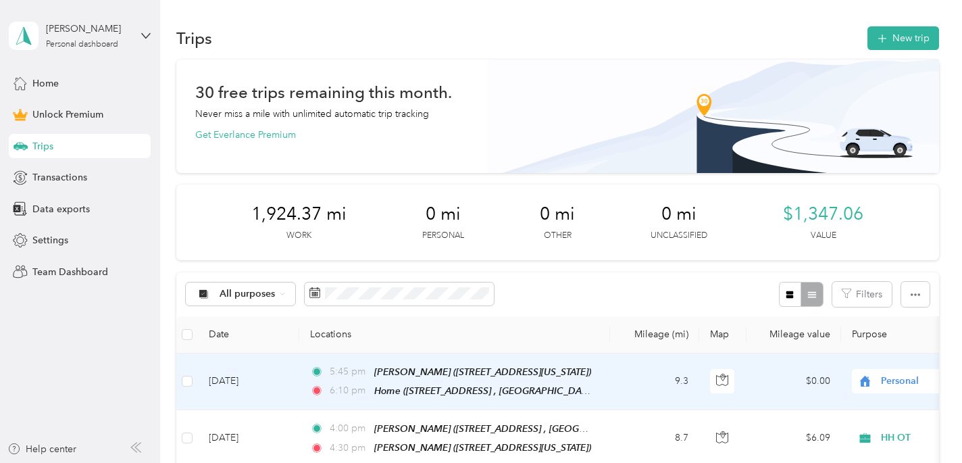
click at [898, 382] on span "Personal" at bounding box center [943, 380] width 124 height 15
click at [868, 233] on span "HH OT" at bounding box center [890, 237] width 125 height 14
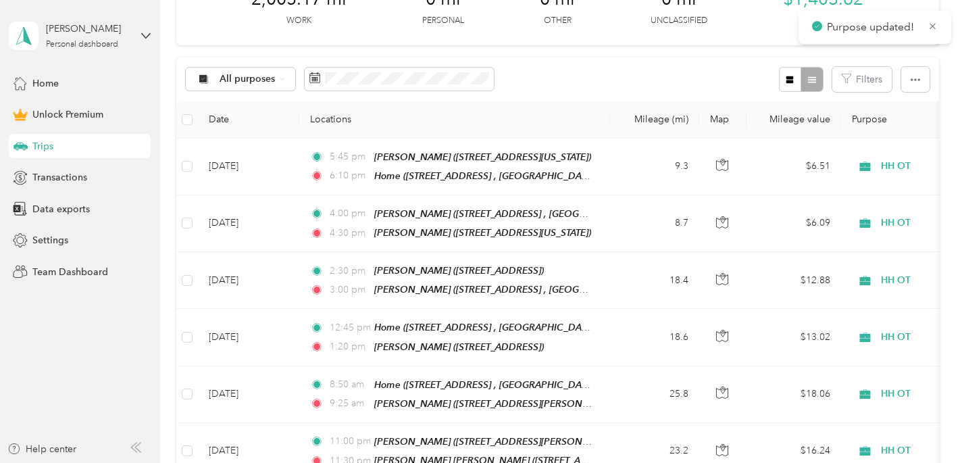
scroll to position [128, 0]
